Goal: Task Accomplishment & Management: Manage account settings

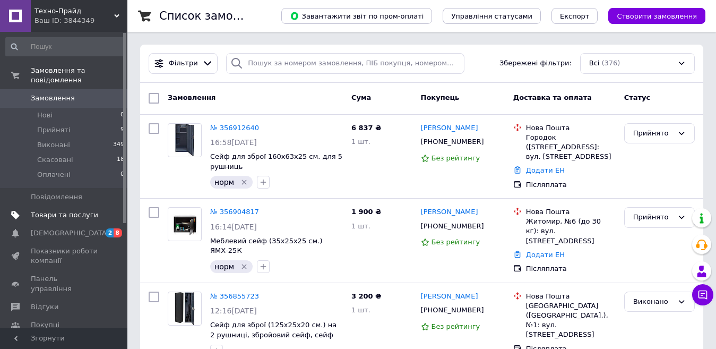
click at [60, 210] on span "Товари та послуги" at bounding box center [64, 215] width 67 height 10
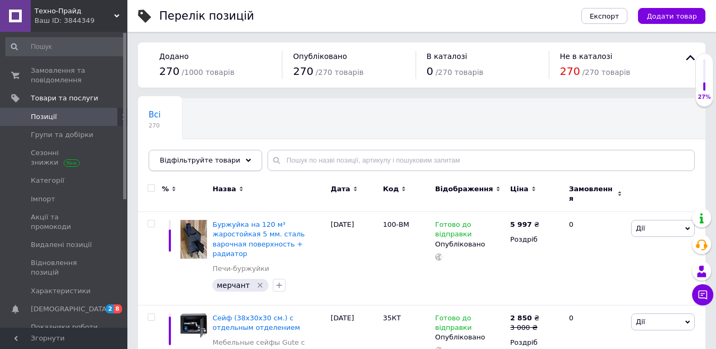
click at [195, 165] on div "Відфільтруйте товари" at bounding box center [206, 160] width 114 height 21
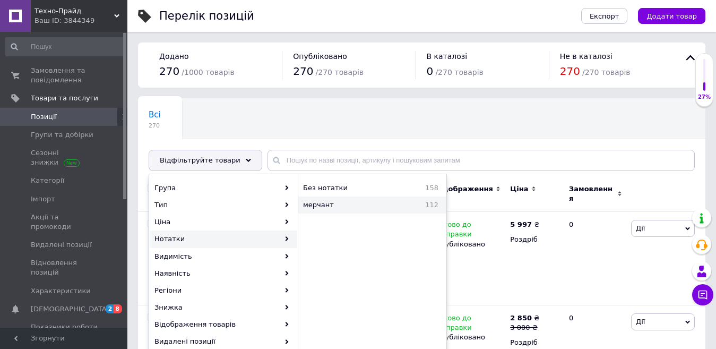
click at [343, 207] on span "мерчант" at bounding box center [345, 205] width 84 height 10
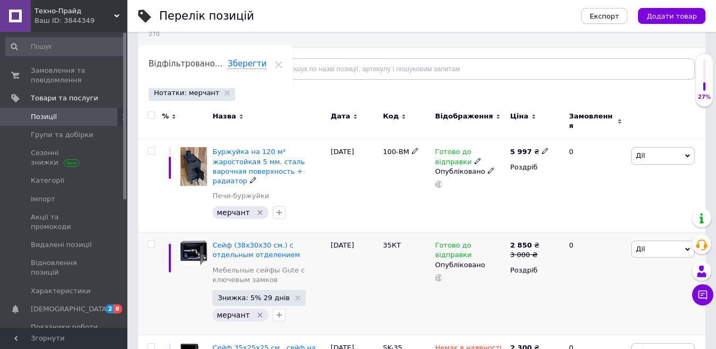
scroll to position [106, 0]
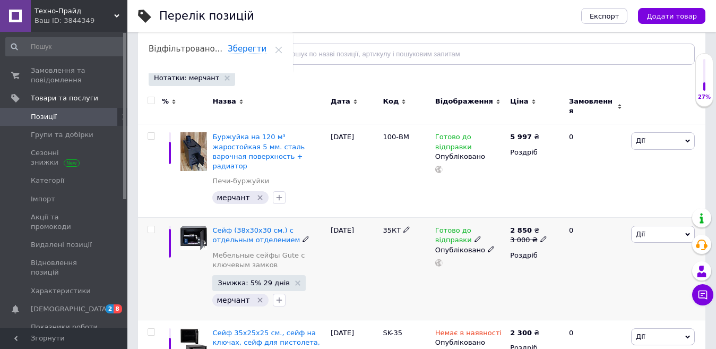
click at [257, 298] on icon "Видалити мітку" at bounding box center [259, 300] width 5 height 5
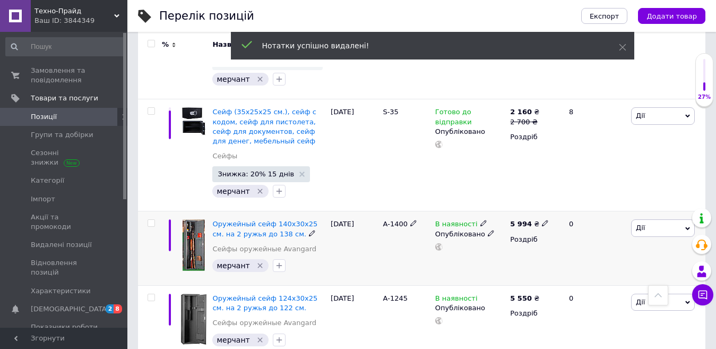
scroll to position [478, 0]
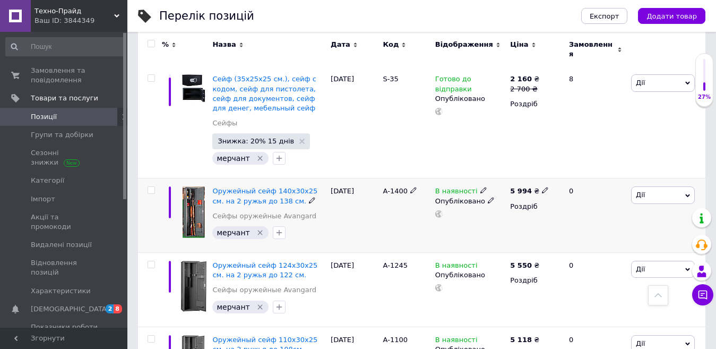
click at [257, 230] on icon "Видалити мітку" at bounding box center [259, 232] width 5 height 5
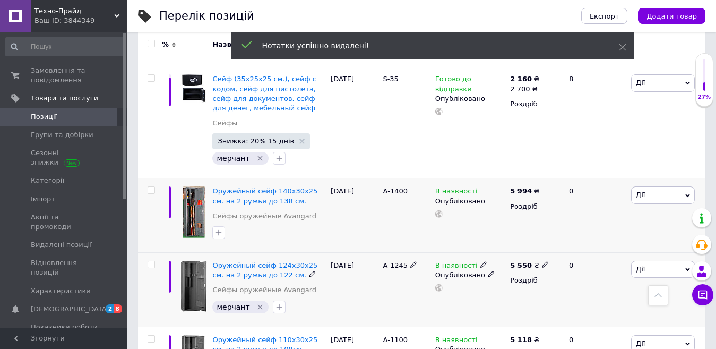
click at [258, 303] on icon "Видалити мітку" at bounding box center [260, 307] width 8 height 8
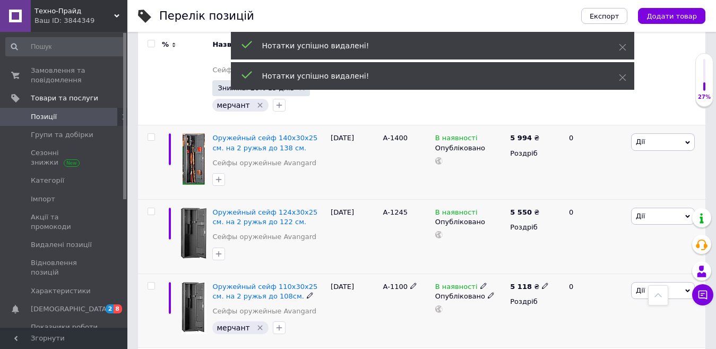
click at [257, 325] on icon "Видалити мітку" at bounding box center [259, 327] width 5 height 5
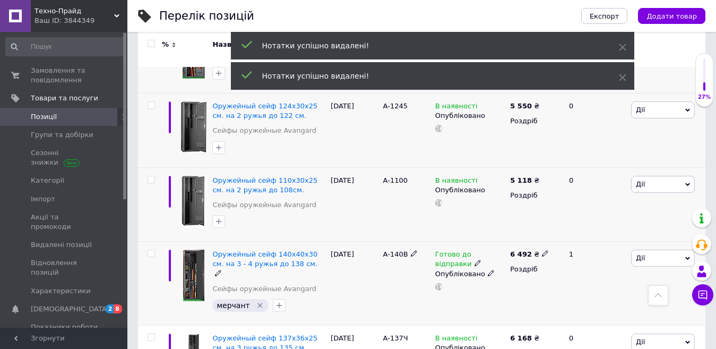
click at [256, 301] on icon "Видалити мітку" at bounding box center [260, 305] width 8 height 8
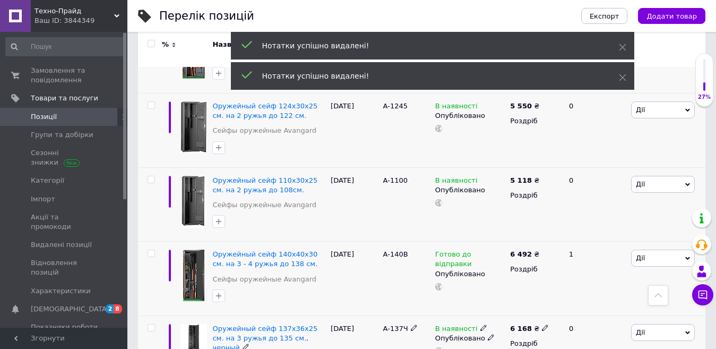
scroll to position [690, 0]
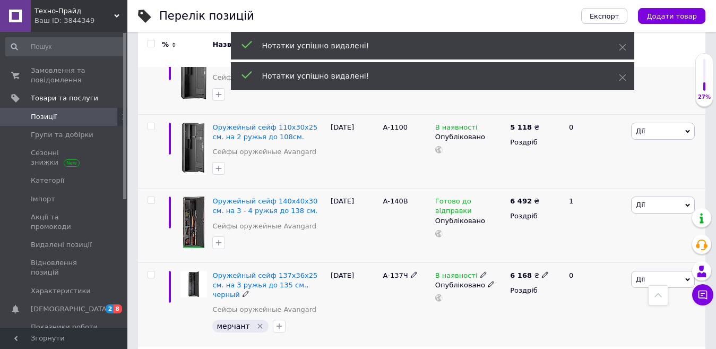
click at [257, 322] on icon "Видалити мітку" at bounding box center [260, 326] width 8 height 8
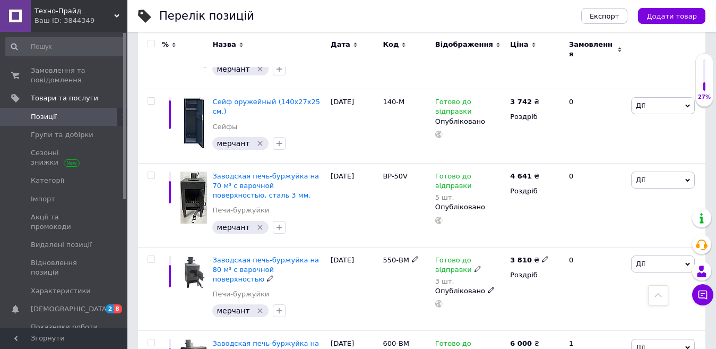
scroll to position [1858, 0]
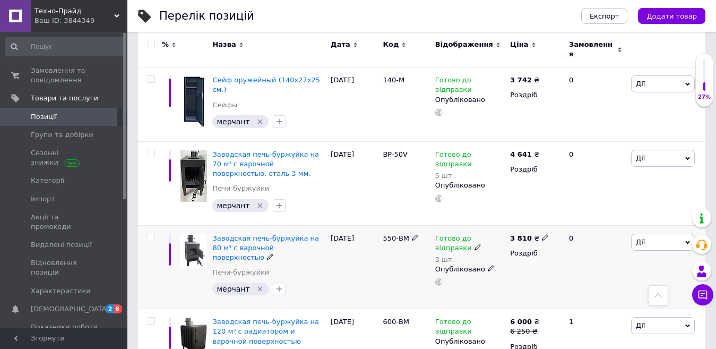
click at [542, 234] on icon at bounding box center [545, 237] width 6 height 6
drag, startPoint x: 564, startPoint y: 193, endPoint x: 590, endPoint y: 194, distance: 26.1
click at [590, 215] on input "3810" at bounding box center [593, 225] width 81 height 21
drag, startPoint x: 567, startPoint y: 193, endPoint x: 583, endPoint y: 194, distance: 15.5
click at [582, 215] on input "3450" at bounding box center [593, 225] width 81 height 21
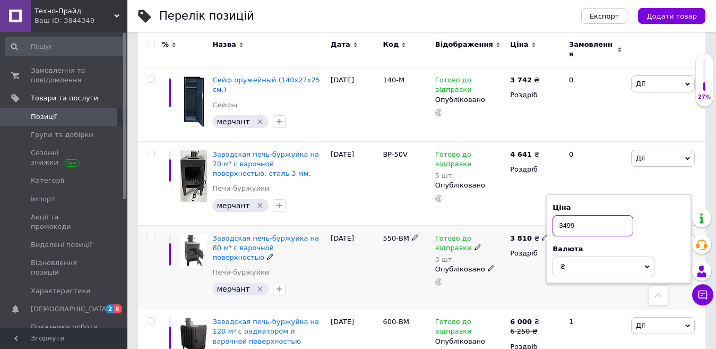
type input "3499"
click at [527, 247] on div "3 810 ₴ Ціна 3499 Валюта ₴ $ EUR CHF GBP ¥ PLN ₸ MDL HUF KGS CNY TRY KRW lei Ро…" at bounding box center [534, 267] width 55 height 84
click at [475, 244] on icon at bounding box center [478, 247] width 6 height 6
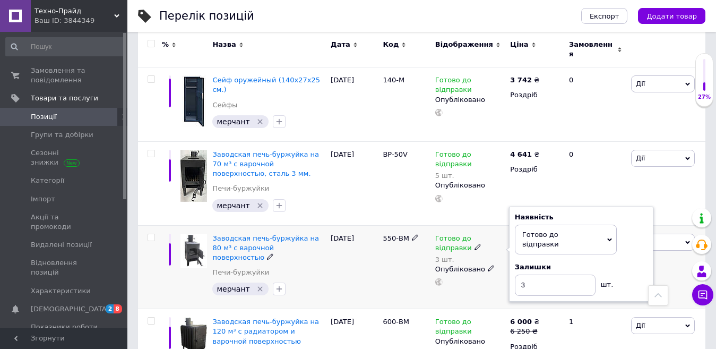
click at [651, 206] on div "Наявність [PERSON_NAME] до відправки В наявності Немає в наявності Під замовлен…" at bounding box center [581, 254] width 144 height 96
drag, startPoint x: 540, startPoint y: 242, endPoint x: 512, endPoint y: 244, distance: 27.6
click at [512, 244] on div "Наявність [PERSON_NAME] до відправки В наявності Немає в наявності Під замовлен…" at bounding box center [581, 254] width 144 height 96
click at [407, 241] on div "550-ВМ" at bounding box center [406, 267] width 52 height 84
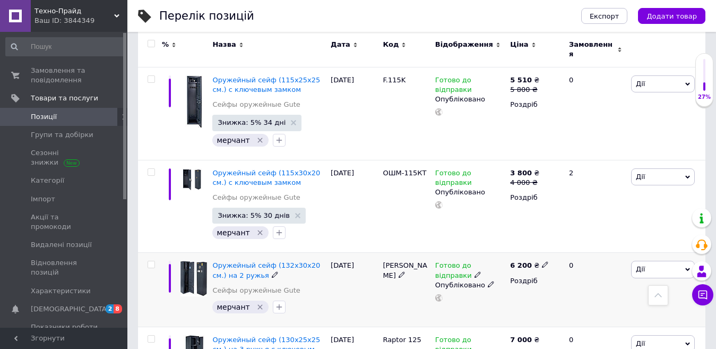
scroll to position [2919, 0]
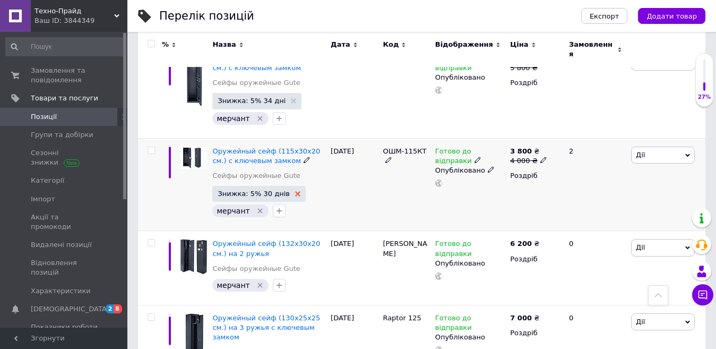
click at [295, 191] on use at bounding box center [297, 193] width 5 height 5
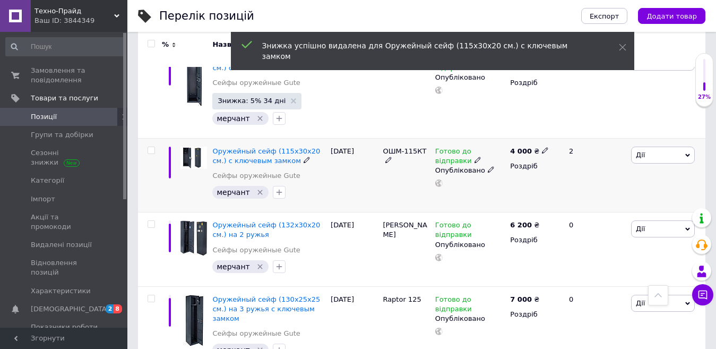
click at [644, 151] on span "Дії" at bounding box center [640, 155] width 9 height 8
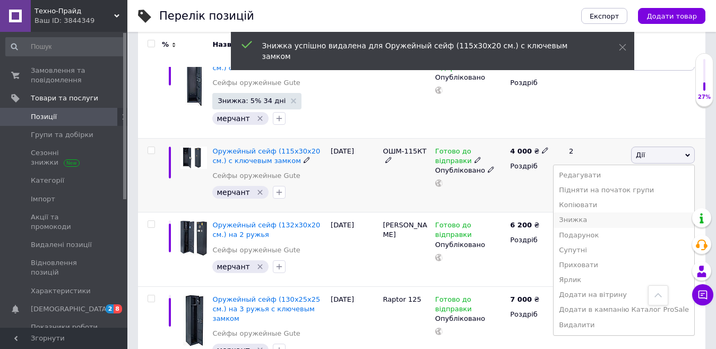
click at [610, 212] on li "Знижка" at bounding box center [624, 219] width 141 height 15
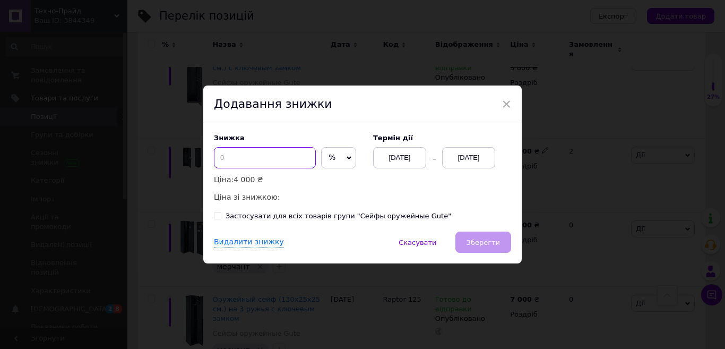
click at [261, 157] on input at bounding box center [265, 157] width 102 height 21
type input "10"
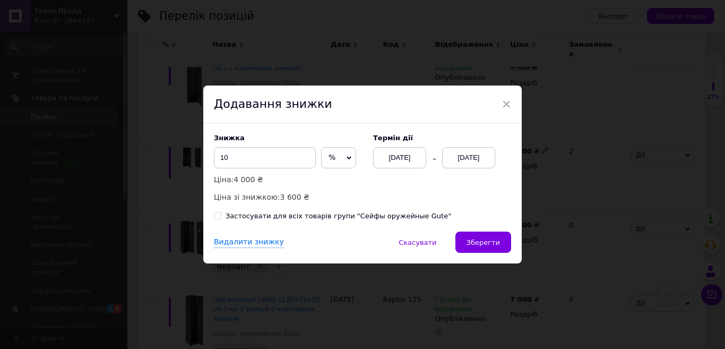
click at [490, 159] on div "[DATE]" at bounding box center [468, 157] width 53 height 21
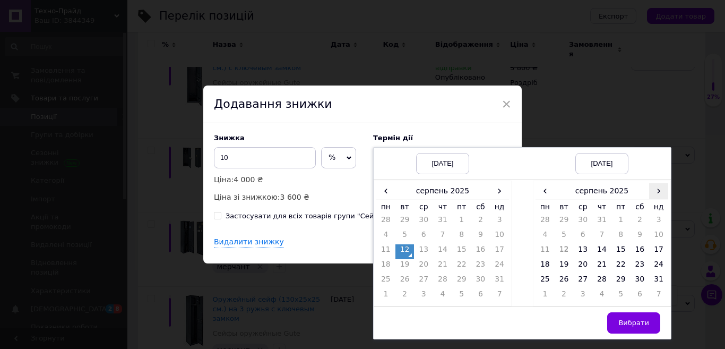
click at [660, 190] on span "›" at bounding box center [658, 190] width 19 height 15
click at [545, 192] on span "‹" at bounding box center [545, 190] width 19 height 15
click at [622, 280] on td "26" at bounding box center [620, 281] width 19 height 15
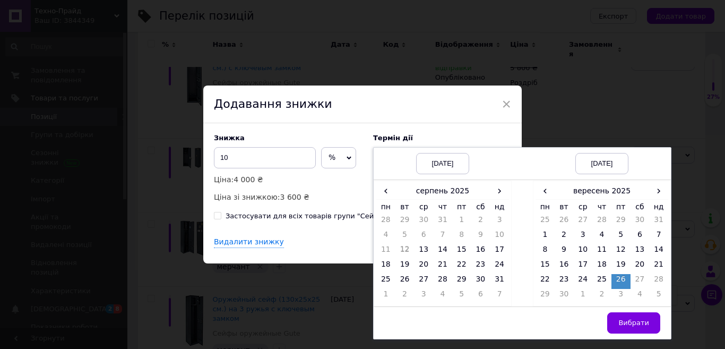
drag, startPoint x: 626, startPoint y: 326, endPoint x: 461, endPoint y: 273, distance: 173.6
click at [626, 326] on span "Вибрати" at bounding box center [633, 322] width 31 height 8
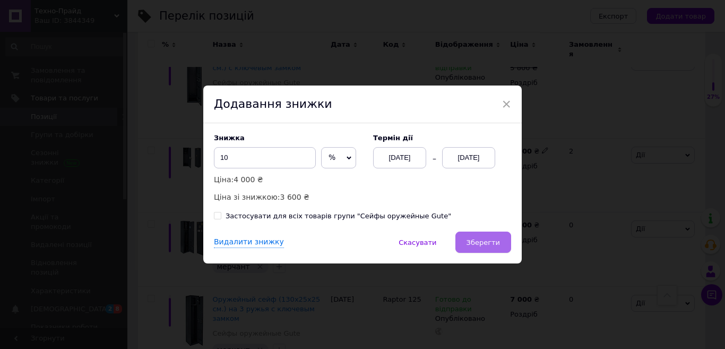
click at [493, 245] on span "Зберегти" at bounding box center [483, 242] width 33 height 8
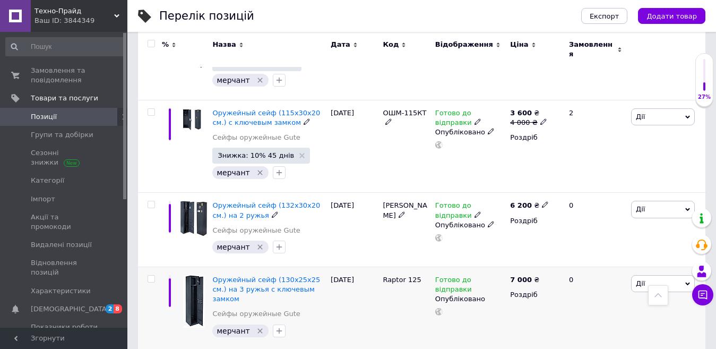
scroll to position [2972, 0]
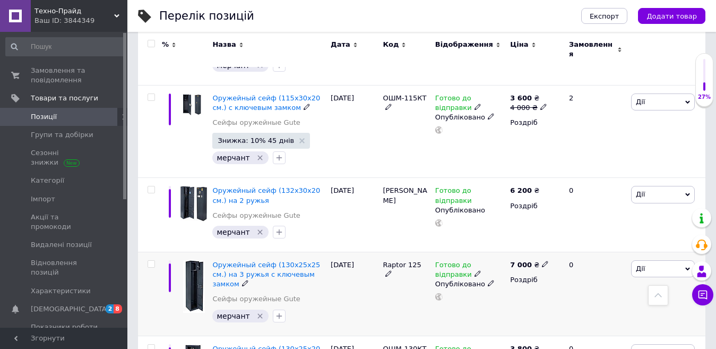
click at [648, 260] on span "Дії" at bounding box center [663, 268] width 64 height 17
click at [599, 326] on li "Знижка" at bounding box center [624, 333] width 141 height 15
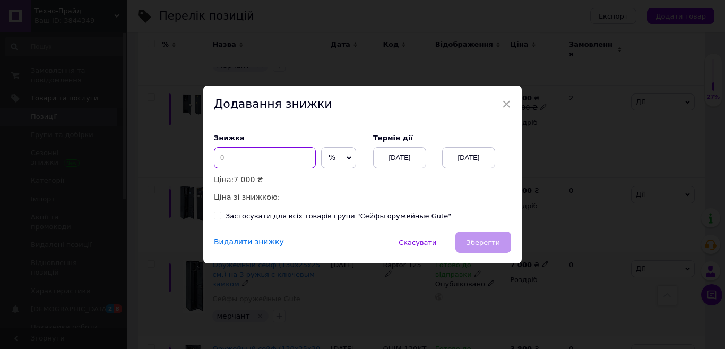
click at [253, 158] on input at bounding box center [265, 157] width 102 height 21
type input "10"
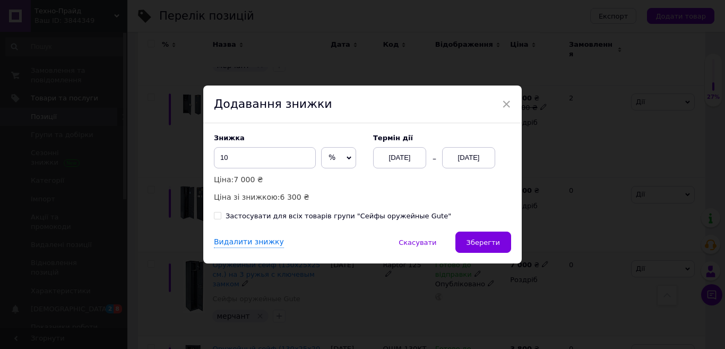
click at [465, 162] on div "[DATE]" at bounding box center [468, 157] width 53 height 21
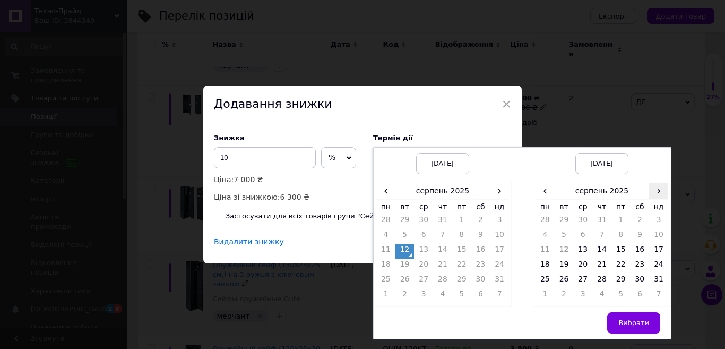
click at [661, 190] on span "›" at bounding box center [658, 190] width 19 height 15
click at [619, 282] on td "26" at bounding box center [620, 281] width 19 height 15
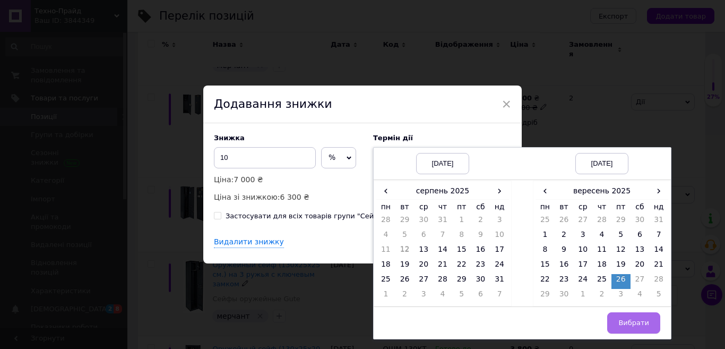
click at [633, 325] on span "Вибрати" at bounding box center [633, 322] width 31 height 8
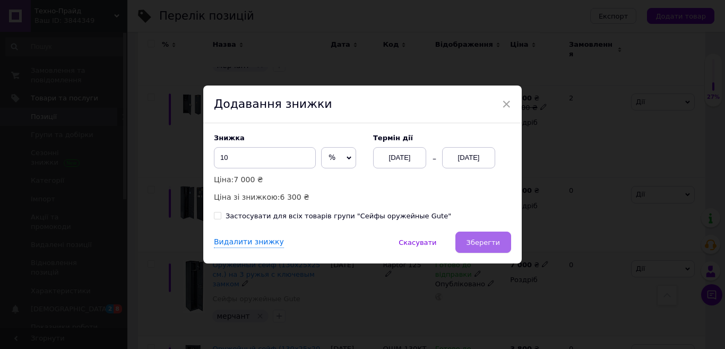
click at [475, 244] on span "Зберегти" at bounding box center [483, 242] width 33 height 8
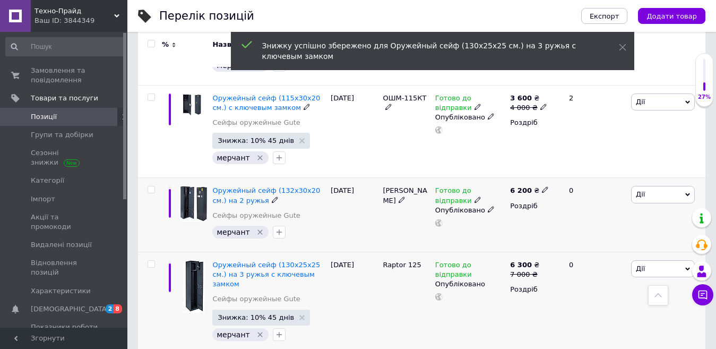
click at [652, 186] on span "Дії" at bounding box center [663, 194] width 64 height 17
click at [610, 252] on li "Знижка" at bounding box center [624, 259] width 141 height 15
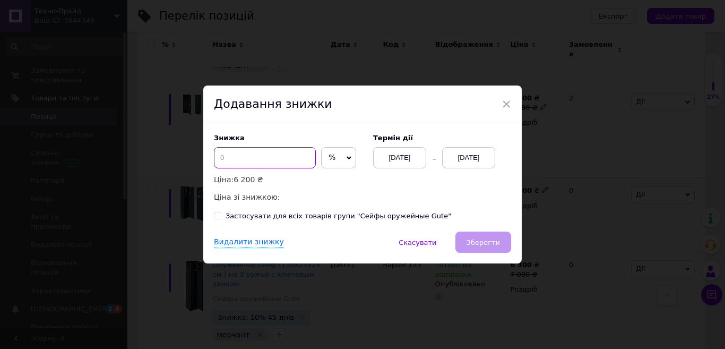
click at [286, 162] on input at bounding box center [265, 157] width 102 height 21
type input "10"
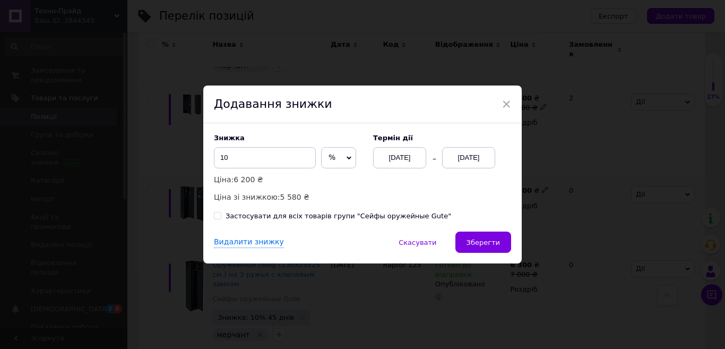
click at [453, 157] on div "[DATE]" at bounding box center [468, 157] width 53 height 21
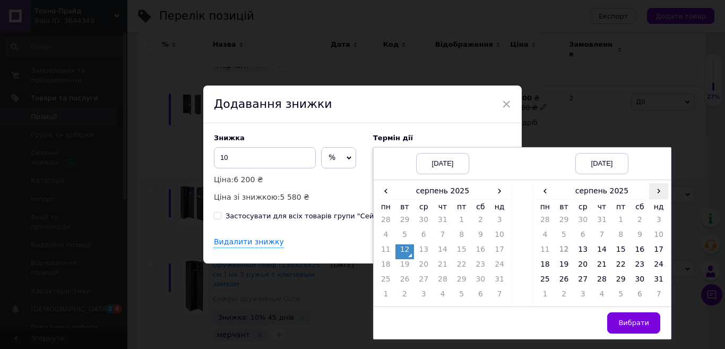
click at [650, 191] on span "›" at bounding box center [658, 190] width 19 height 15
click at [617, 283] on td "26" at bounding box center [620, 281] width 19 height 15
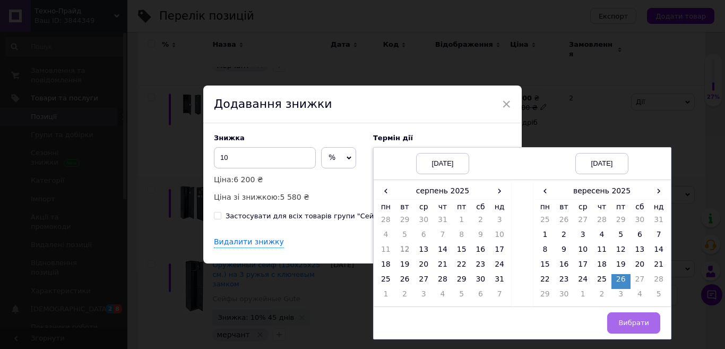
click at [636, 329] on button "Вибрати" at bounding box center [633, 322] width 53 height 21
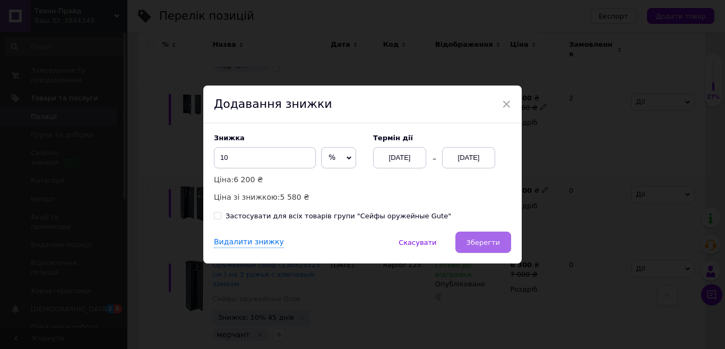
click at [499, 245] on button "Зберегти" at bounding box center [483, 241] width 56 height 21
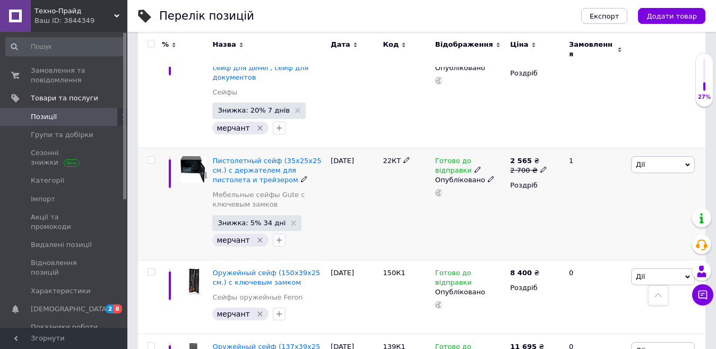
scroll to position [4299, 0]
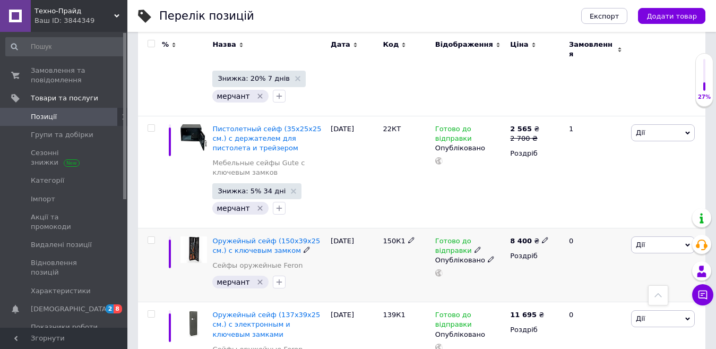
click at [257, 280] on icon "Видалити мітку" at bounding box center [259, 282] width 5 height 5
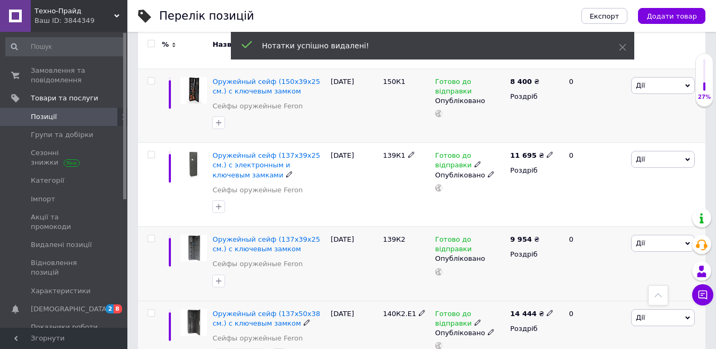
click at [258, 348] on icon "Видалити мітку" at bounding box center [260, 354] width 8 height 8
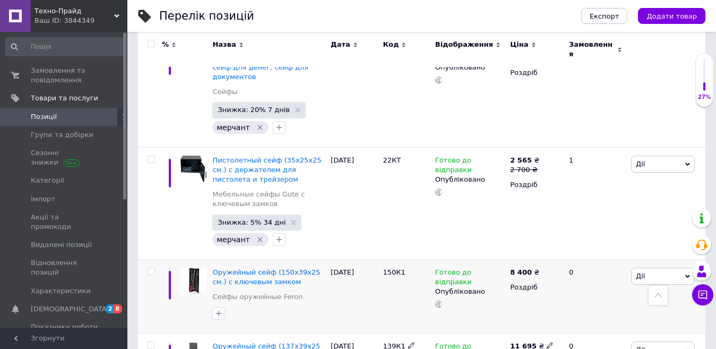
scroll to position [4246, 0]
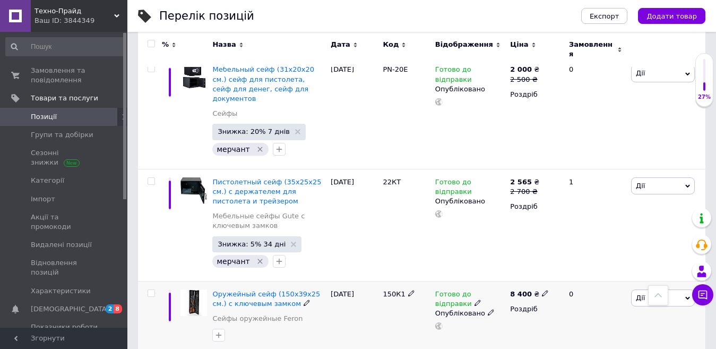
click at [147, 289] on div at bounding box center [151, 292] width 21 height 7
checkbox input "true"
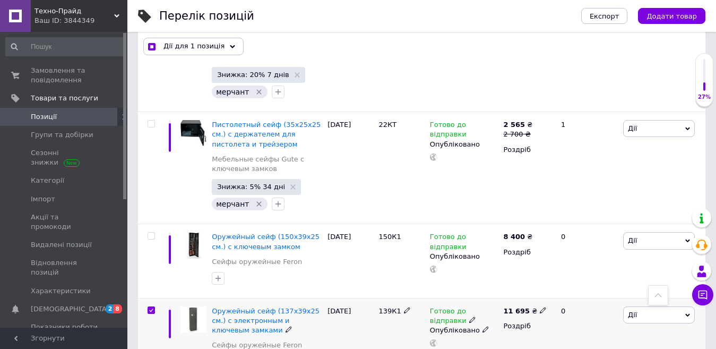
scroll to position [4299, 0]
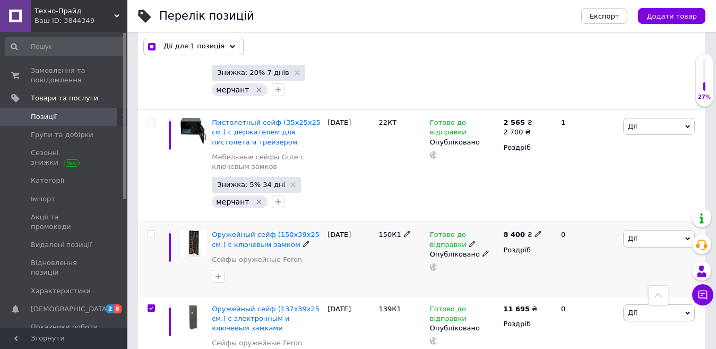
click at [151, 230] on input "checkbox" at bounding box center [151, 233] width 7 height 7
checkbox input "true"
click at [150, 305] on input "checkbox" at bounding box center [151, 308] width 7 height 7
checkbox input "false"
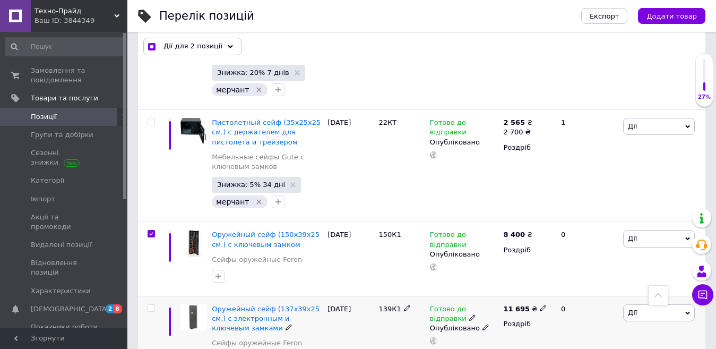
checkbox input "true"
click at [149, 230] on input "checkbox" at bounding box center [151, 233] width 7 height 7
checkbox input "false"
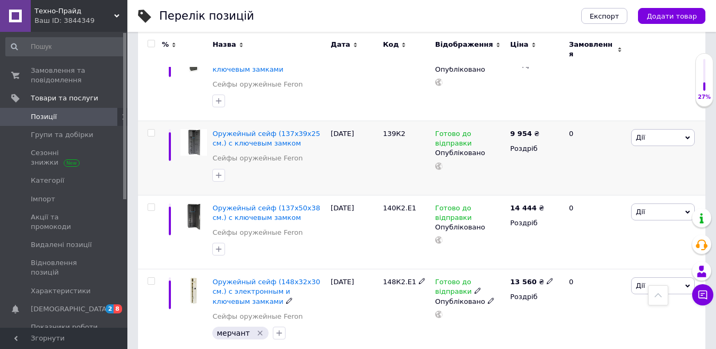
scroll to position [4565, 0]
click at [152, 277] on input "checkbox" at bounding box center [151, 280] width 7 height 7
checkbox input "true"
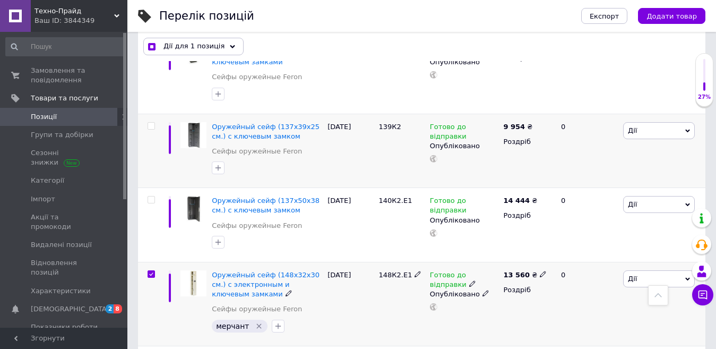
scroll to position [4512, 0]
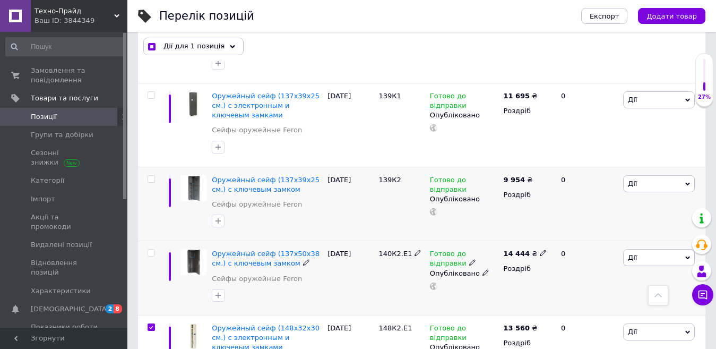
click at [154, 249] on span at bounding box center [151, 252] width 7 height 7
click at [154, 249] on input "checkbox" at bounding box center [151, 252] width 7 height 7
checkbox input "true"
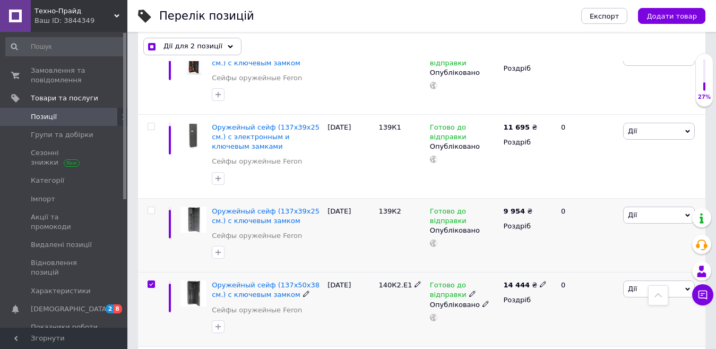
scroll to position [4459, 0]
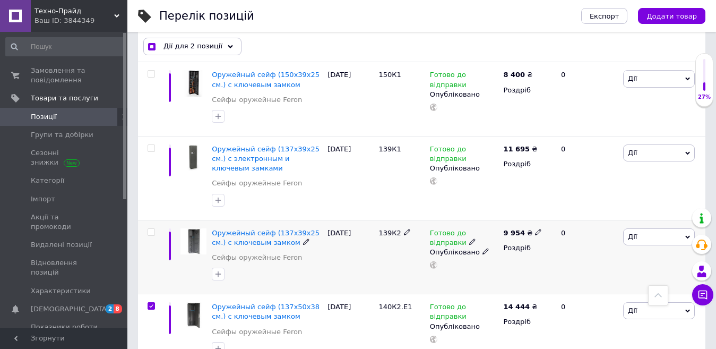
click at [149, 229] on input "checkbox" at bounding box center [151, 232] width 7 height 7
checkbox input "true"
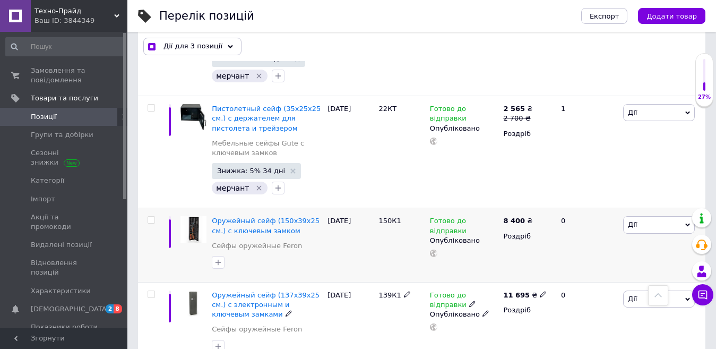
scroll to position [4299, 0]
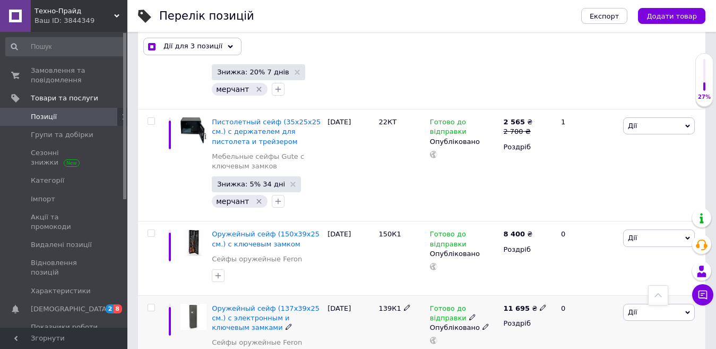
click at [152, 304] on input "checkbox" at bounding box center [151, 307] width 7 height 7
checkbox input "true"
click at [154, 230] on input "checkbox" at bounding box center [151, 233] width 7 height 7
checkbox input "true"
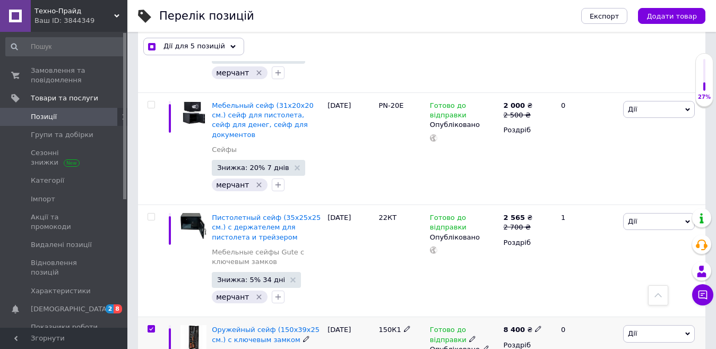
scroll to position [4193, 0]
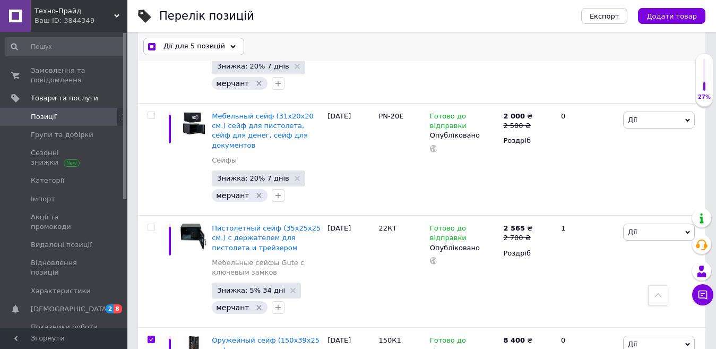
click at [188, 51] on span "Дії для 5 позицій" at bounding box center [194, 47] width 62 height 10
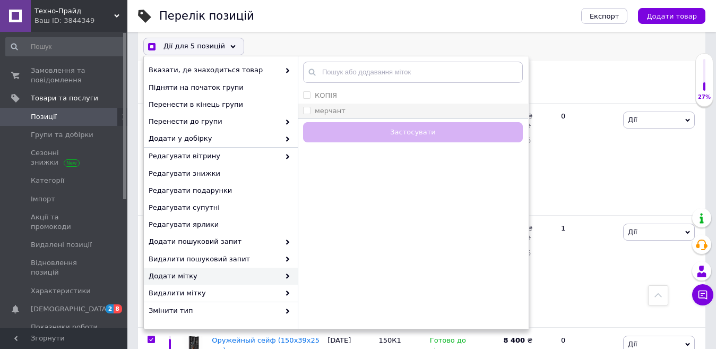
checkbox input "true"
click at [306, 108] on input "мерчант" at bounding box center [306, 110] width 7 height 7
checkbox input "true"
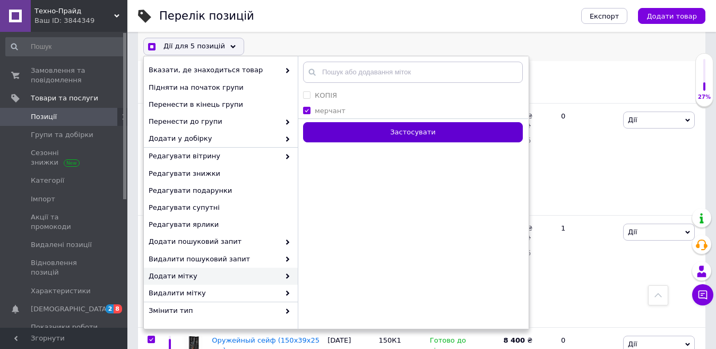
click at [339, 129] on button "Застосувати" at bounding box center [413, 132] width 220 height 21
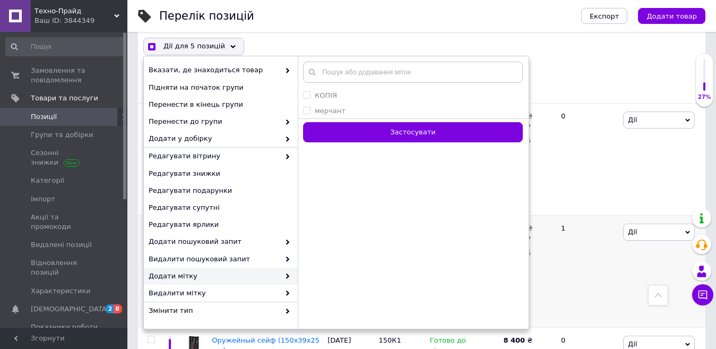
checkbox input "false"
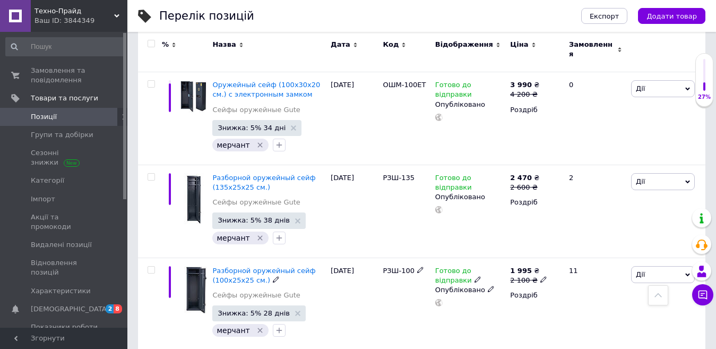
scroll to position [5149, 0]
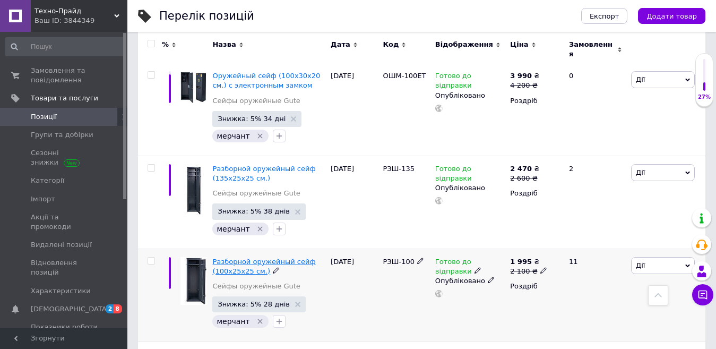
click at [245, 257] on span "Разборной оружейный сейф (100х25х25 см.)" at bounding box center [263, 266] width 103 height 18
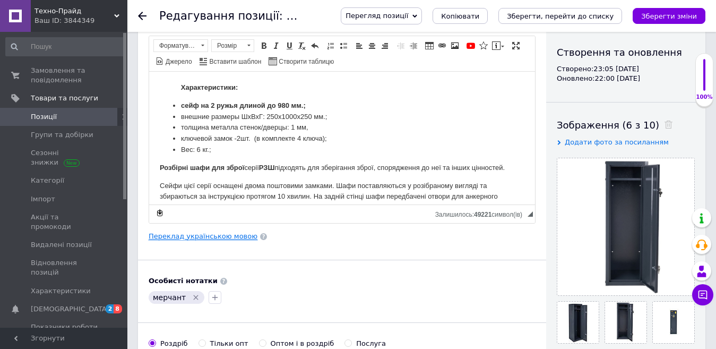
click at [214, 238] on link "Переклад українською мовою" at bounding box center [203, 236] width 109 height 8
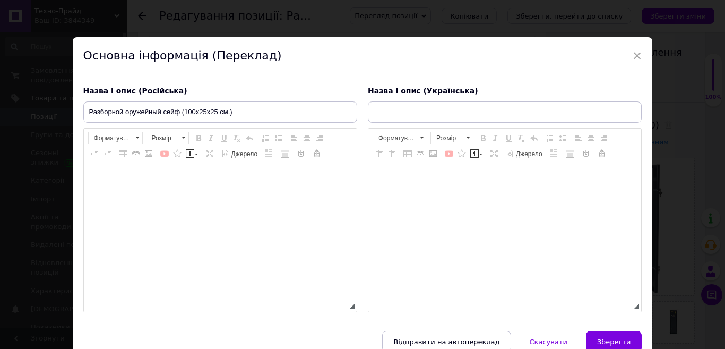
type input "Розбірний збройовий сейф (100х25х25 см.)"
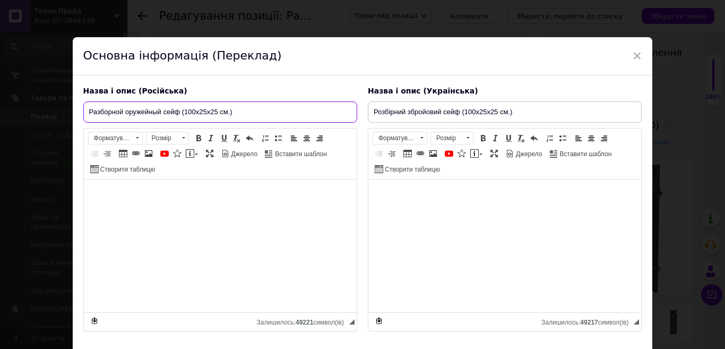
drag, startPoint x: 161, startPoint y: 110, endPoint x: 94, endPoint y: 112, distance: 67.4
click at [94, 112] on input "Разборной оружейный сейф (100х25х25 см.)" at bounding box center [220, 111] width 274 height 21
click at [124, 115] on input "Разборной оружейный сейф (100х25х25 см.)" at bounding box center [220, 111] width 274 height 21
click at [160, 115] on input "Разборной оружейный сейф (100х25х25 см.)" at bounding box center [220, 111] width 274 height 21
click at [164, 109] on input "Разборной оружейный сейф (100х25х25 см.)" at bounding box center [220, 111] width 274 height 21
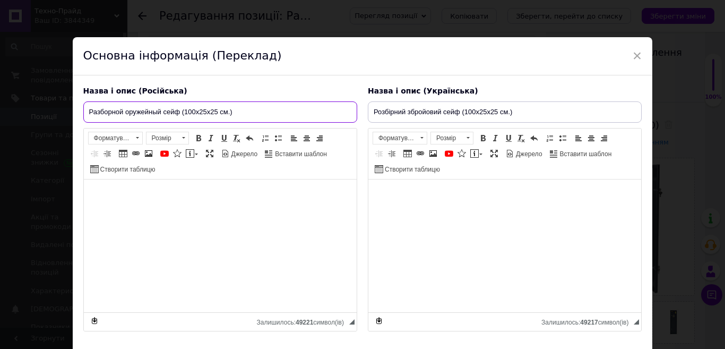
drag, startPoint x: 164, startPoint y: 110, endPoint x: 93, endPoint y: 109, distance: 70.6
click at [93, 109] on input "Разборной оружейный сейф (100х25х25 см.)" at bounding box center [220, 111] width 274 height 21
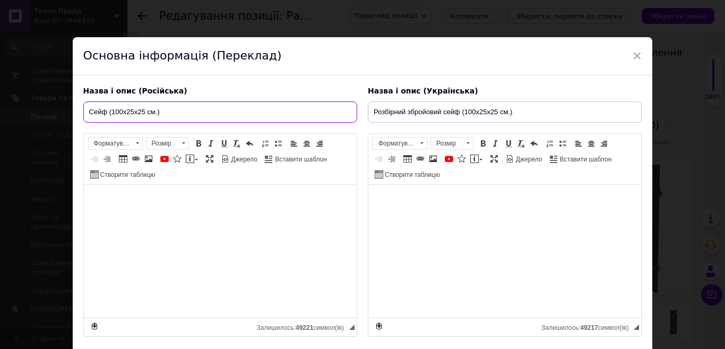
click at [170, 112] on input "Сейф (100х25х25 см.)" at bounding box center [220, 111] width 274 height 21
paste input "азборной оружейный"
click at [163, 115] on input "Сейф (100х25х25 см.) азборной оружейный" at bounding box center [220, 111] width 274 height 21
click at [250, 110] on input "Сейф (100х25х25 см.), разборной оружейный" at bounding box center [220, 111] width 274 height 21
type input "Сейф (100х25х25 см.), разборной оружейный сейф на 2 ружья"
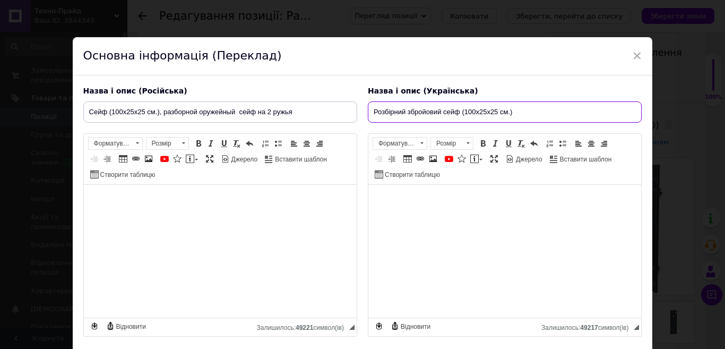
drag, startPoint x: 441, startPoint y: 113, endPoint x: 375, endPoint y: 111, distance: 66.4
click at [375, 111] on input "Розбірний збройовий сейф (100х25х25 см.)" at bounding box center [505, 111] width 274 height 21
click at [487, 114] on input "Сейф (100х25х25 см.)" at bounding box center [505, 111] width 274 height 21
paste input "озбірний збройовий"
click at [446, 111] on input "Сейф (100х25х25 см.), озбірний збройовий" at bounding box center [505, 111] width 274 height 21
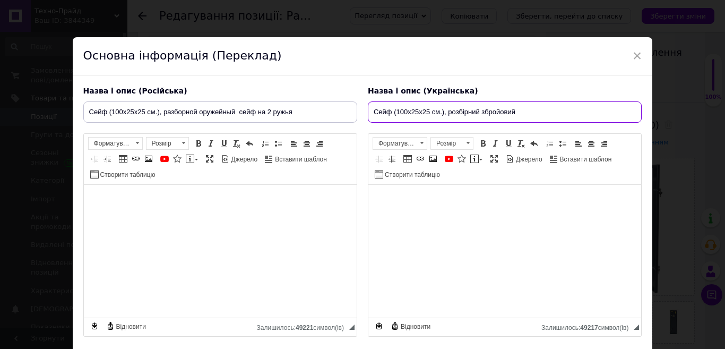
click at [520, 111] on input "Сейф (100х25х25 см.), розбірний збройовий" at bounding box center [505, 111] width 274 height 21
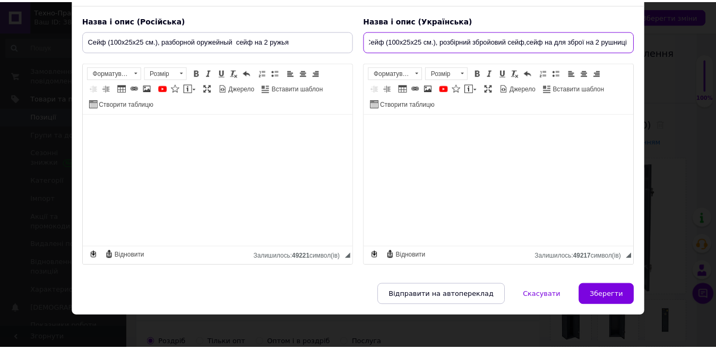
scroll to position [75, 0]
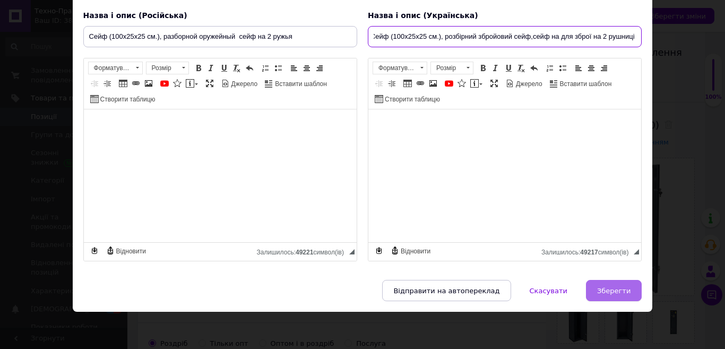
type input "Сейф (100х25х25 см.), розбірний збройовий сейф,сейф на для зброї на 2 рушниці"
click at [614, 294] on span "Зберегти" at bounding box center [613, 291] width 33 height 8
type input "Сейф (100х25х25 см.), разборной оружейный сейф на 2 ружья"
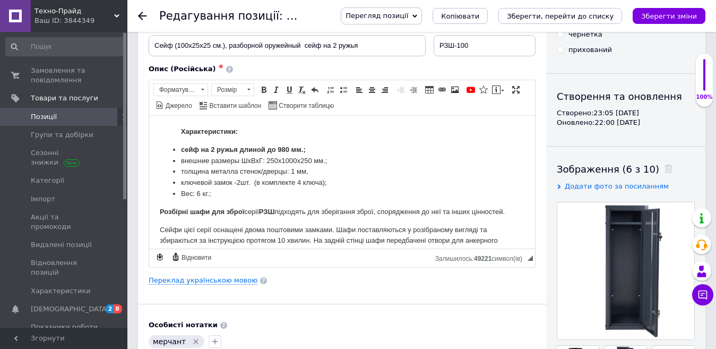
scroll to position [0, 0]
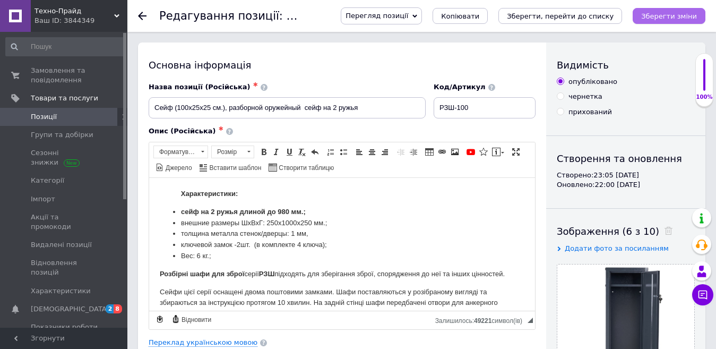
click at [671, 13] on icon "Зберегти зміни" at bounding box center [669, 16] width 56 height 8
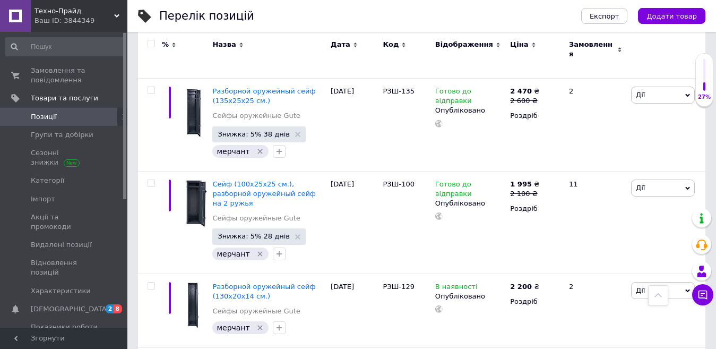
scroll to position [4830, 0]
